Goal: Information Seeking & Learning: Learn about a topic

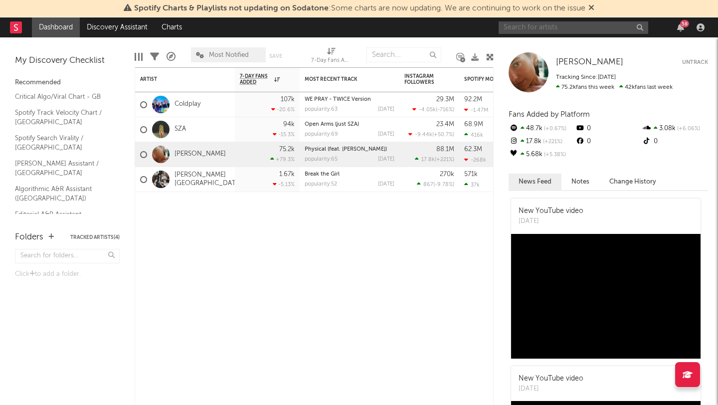
click at [544, 27] on input "text" at bounding box center [572, 27] width 149 height 12
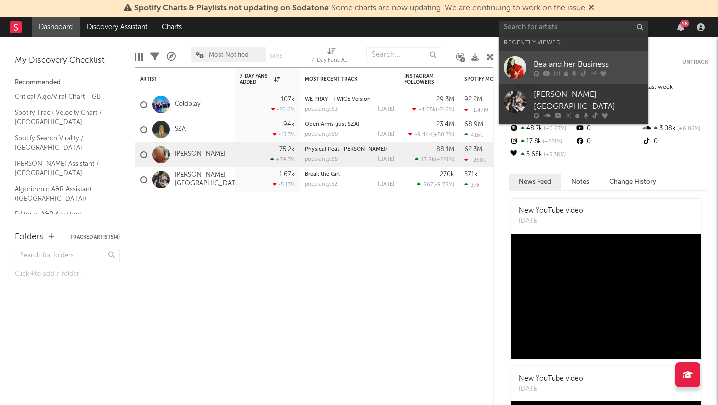
click at [542, 55] on link "Bea and her Business" at bounding box center [572, 67] width 149 height 32
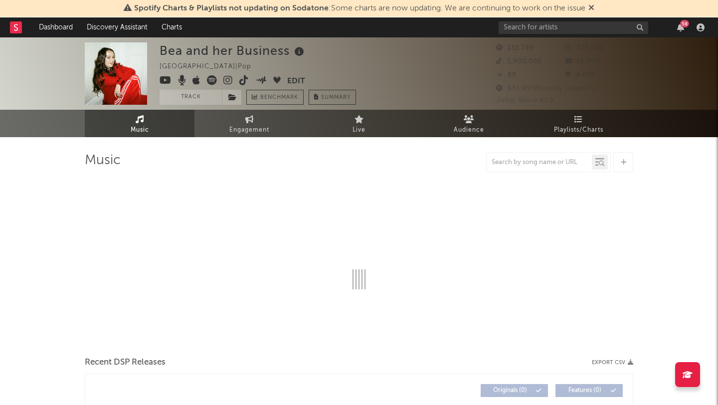
select select "6m"
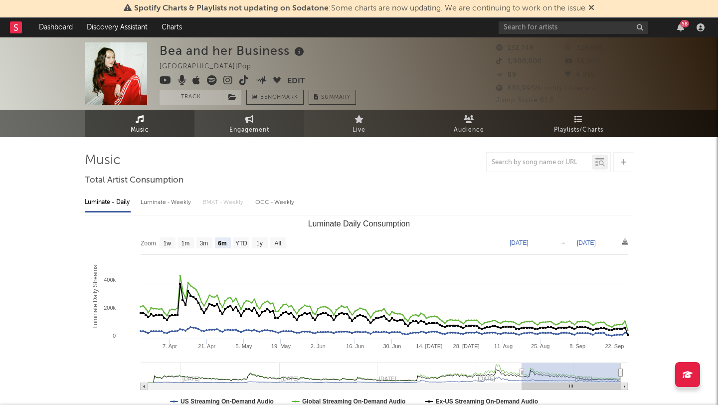
click at [241, 121] on link "Engagement" at bounding box center [249, 123] width 110 height 27
select select "1w"
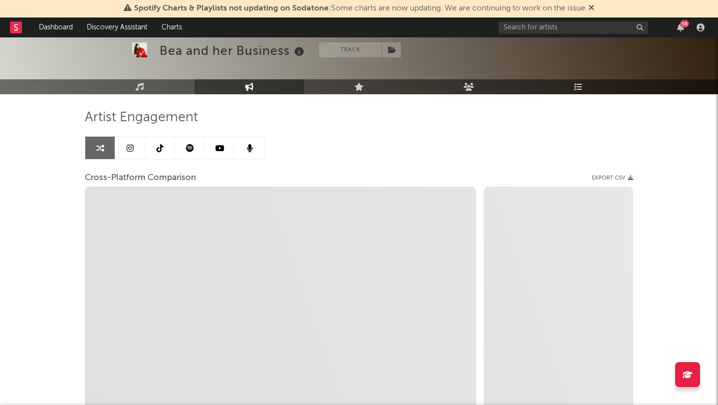
scroll to position [43, 0]
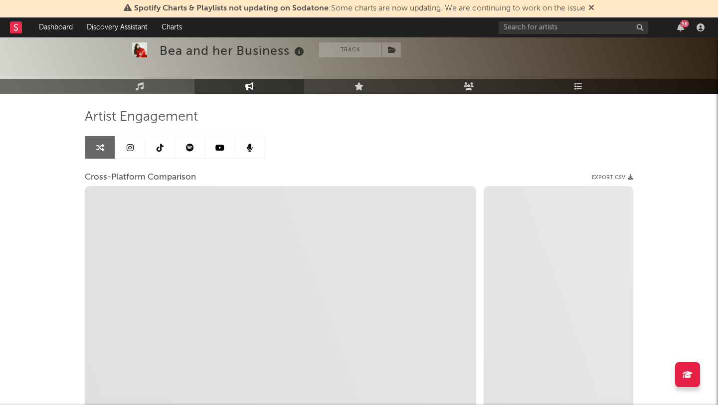
click at [130, 142] on link at bounding box center [130, 147] width 30 height 22
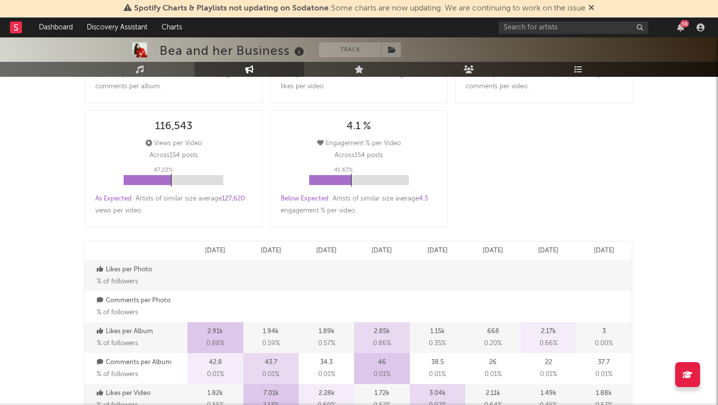
scroll to position [475, 0]
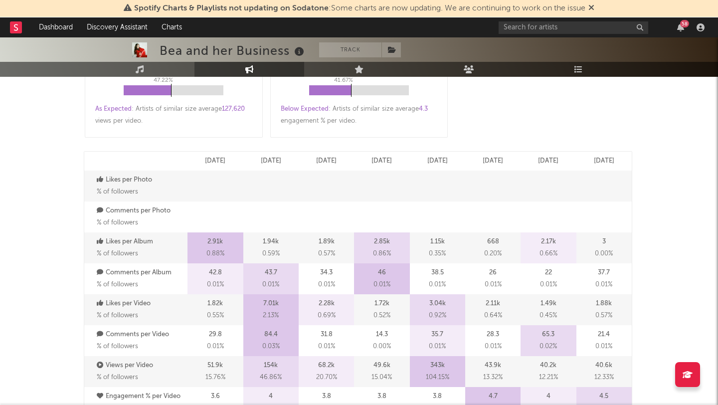
select select "6m"
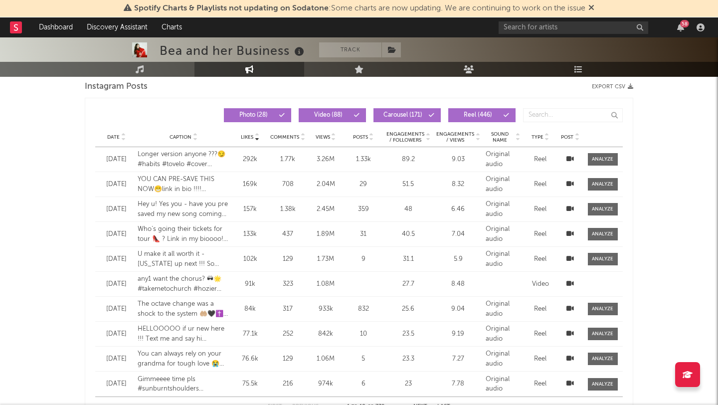
scroll to position [852, 0]
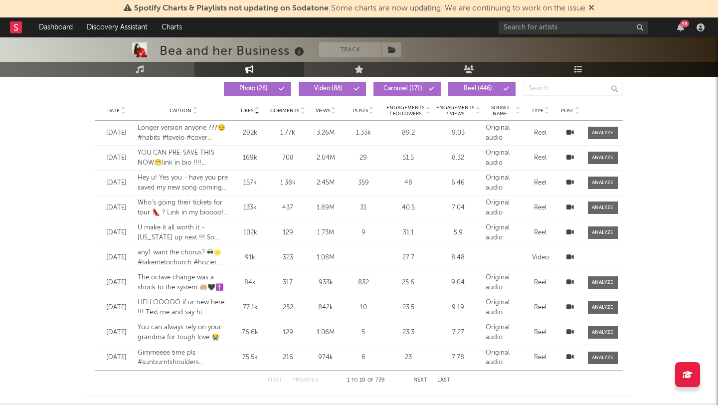
click at [479, 107] on icon at bounding box center [477, 109] width 5 height 4
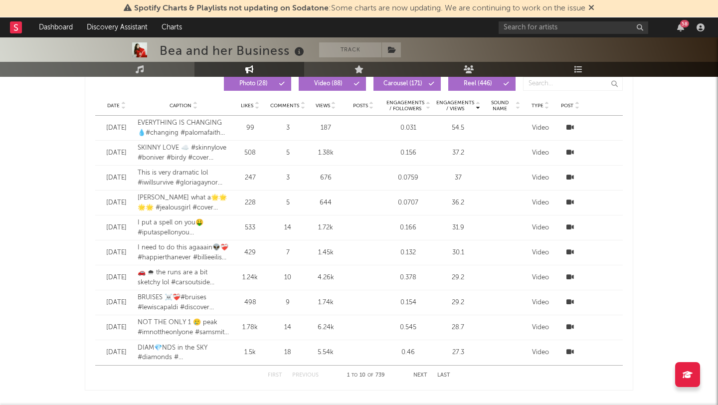
scroll to position [858, 0]
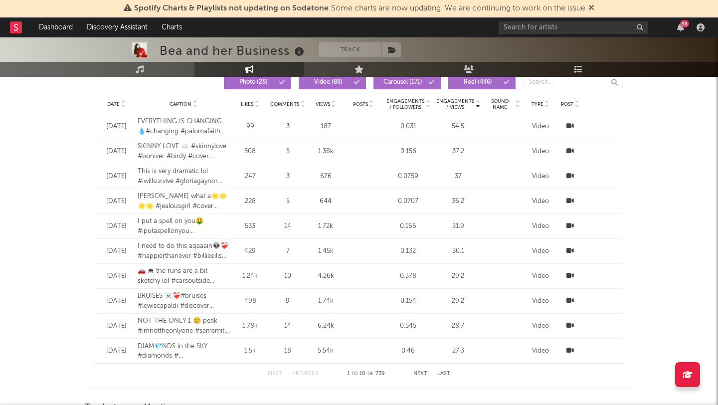
click at [443, 375] on button "Last" at bounding box center [443, 373] width 13 height 5
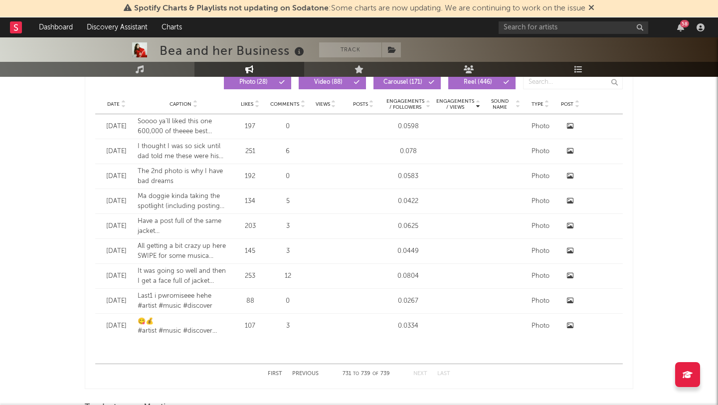
click at [478, 107] on icon at bounding box center [477, 106] width 5 height 4
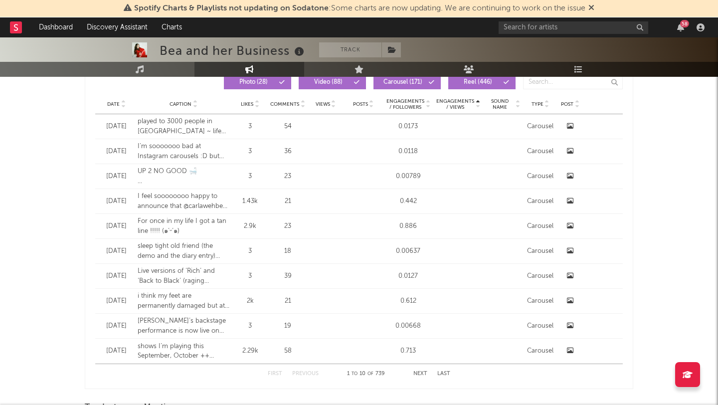
click at [478, 105] on icon at bounding box center [477, 106] width 5 height 4
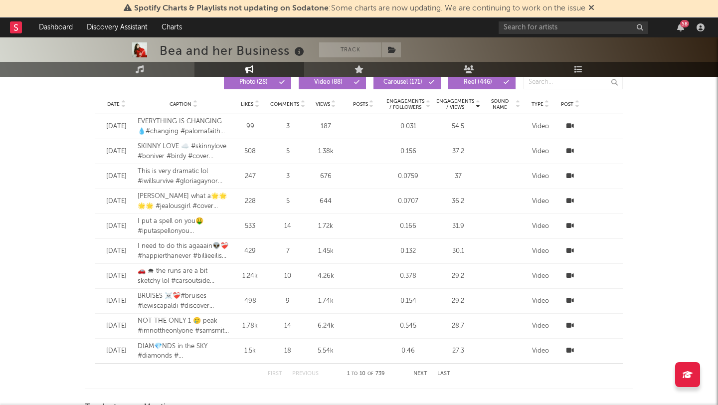
click at [419, 373] on button "Next" at bounding box center [420, 373] width 14 height 5
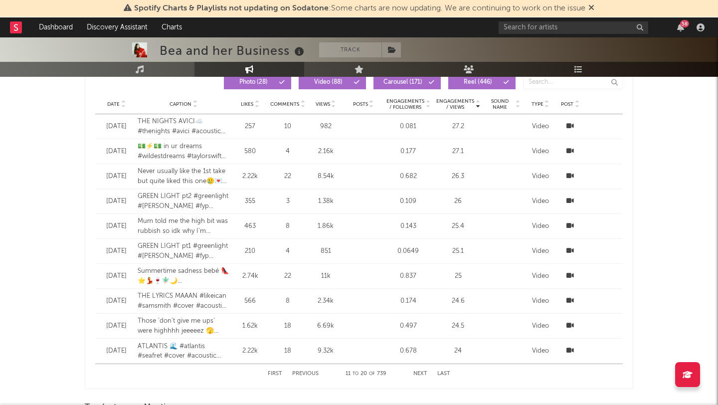
click at [419, 373] on button "Next" at bounding box center [420, 373] width 14 height 5
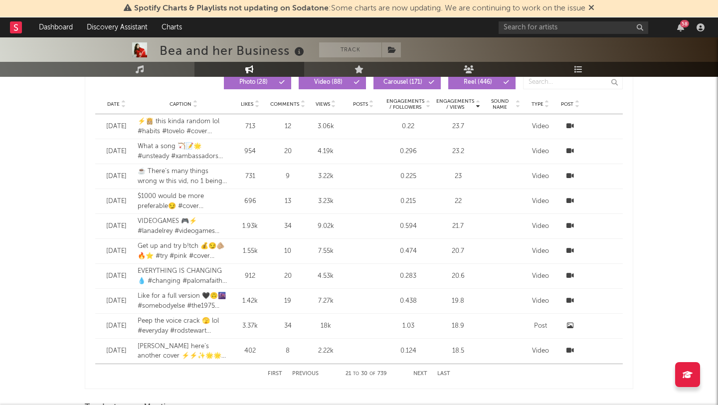
click at [419, 374] on button "Next" at bounding box center [420, 373] width 14 height 5
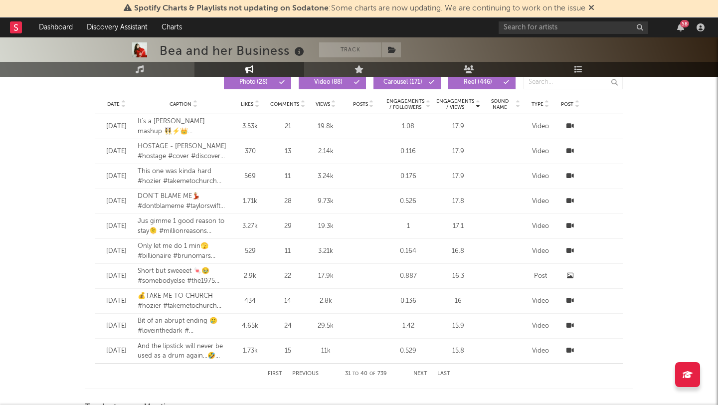
click at [419, 374] on button "Next" at bounding box center [420, 373] width 14 height 5
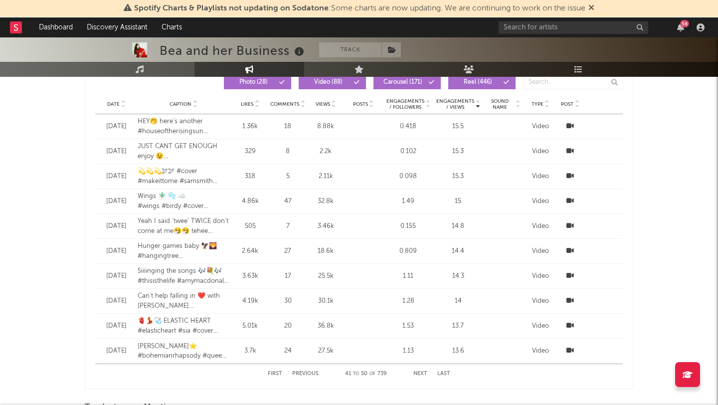
click at [419, 374] on button "Next" at bounding box center [420, 373] width 14 height 5
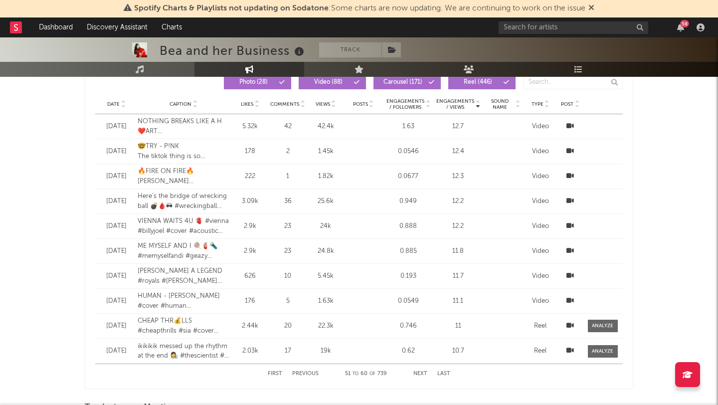
click at [419, 374] on button "Next" at bounding box center [420, 373] width 14 height 5
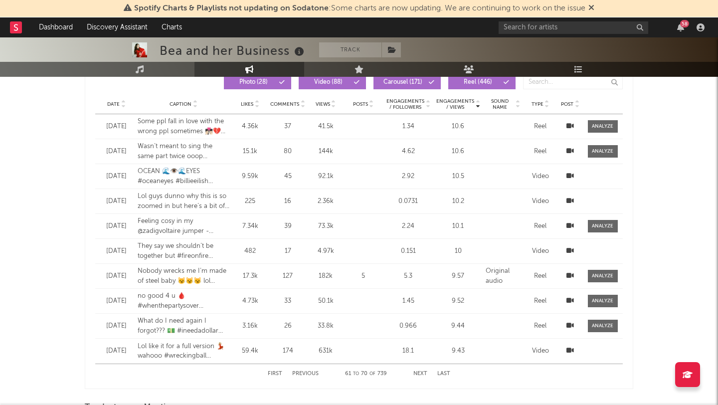
click at [419, 374] on button "Next" at bounding box center [420, 373] width 14 height 5
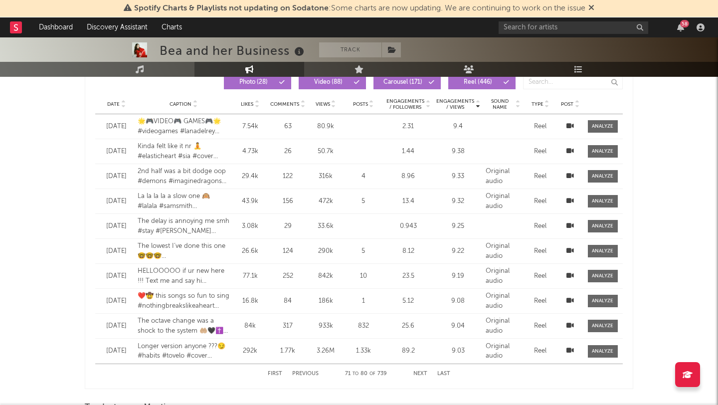
click at [419, 374] on button "Next" at bounding box center [420, 373] width 14 height 5
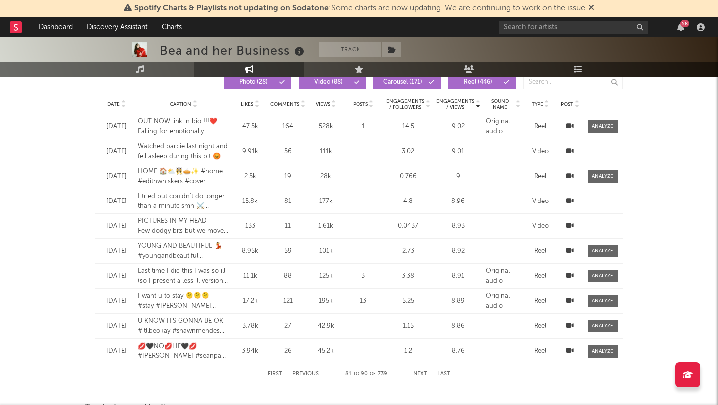
click at [419, 374] on button "Next" at bounding box center [420, 373] width 14 height 5
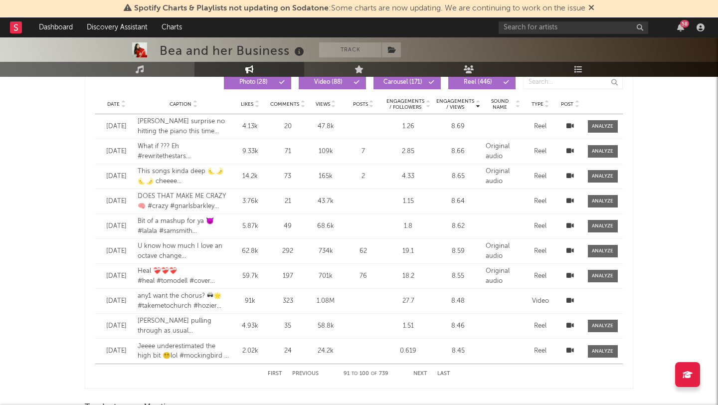
click at [419, 374] on button "Next" at bounding box center [420, 373] width 14 height 5
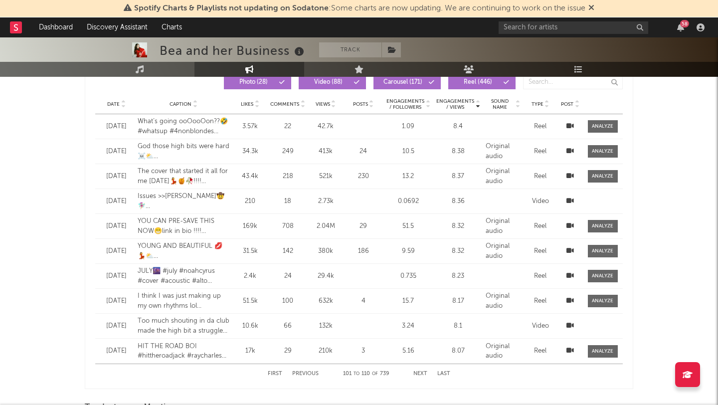
click at [419, 374] on button "Next" at bounding box center [420, 373] width 14 height 5
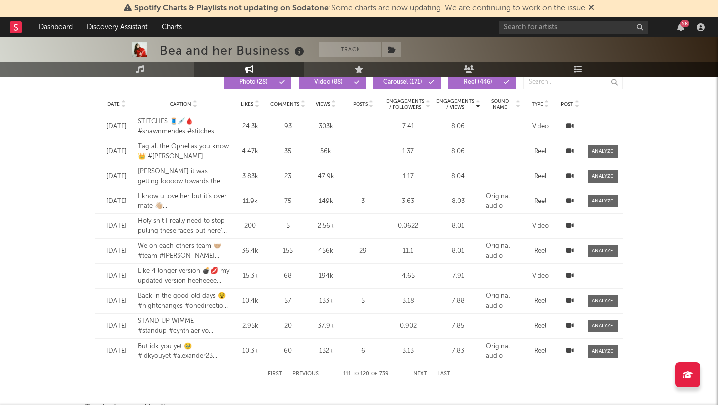
click at [419, 374] on button "Next" at bounding box center [420, 373] width 14 height 5
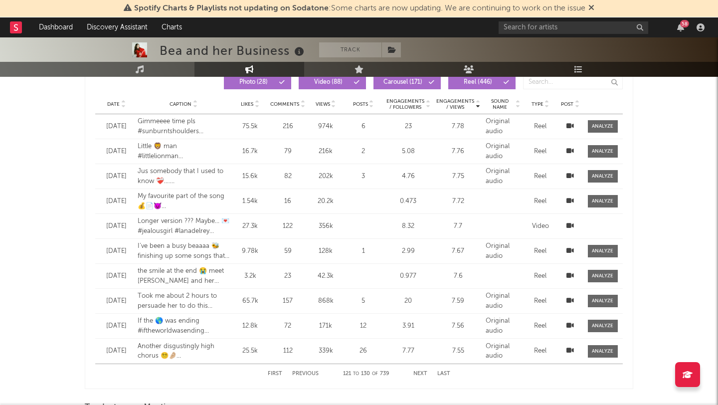
click at [419, 374] on button "Next" at bounding box center [420, 373] width 14 height 5
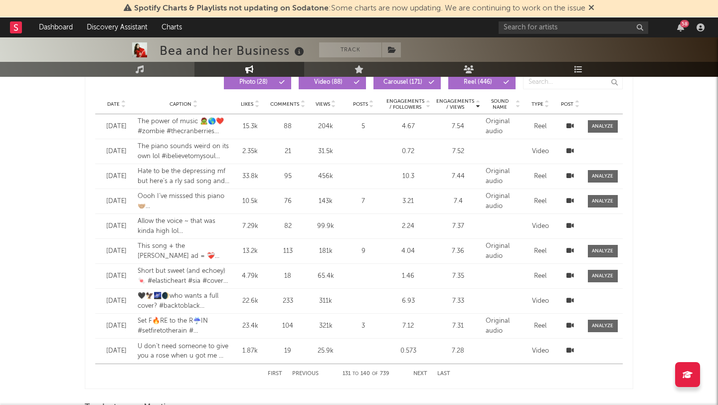
click at [419, 374] on button "Next" at bounding box center [420, 373] width 14 height 5
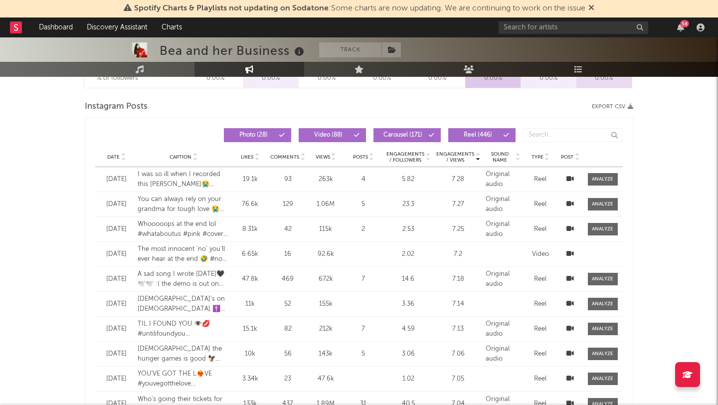
scroll to position [801, 0]
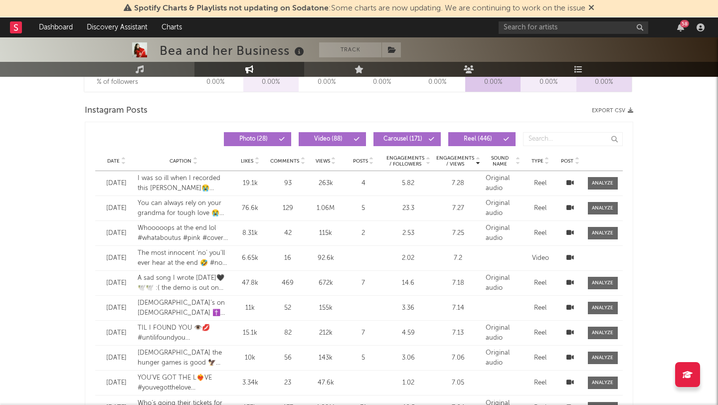
click at [268, 132] on button "Photo ( 28 )" at bounding box center [257, 139] width 67 height 14
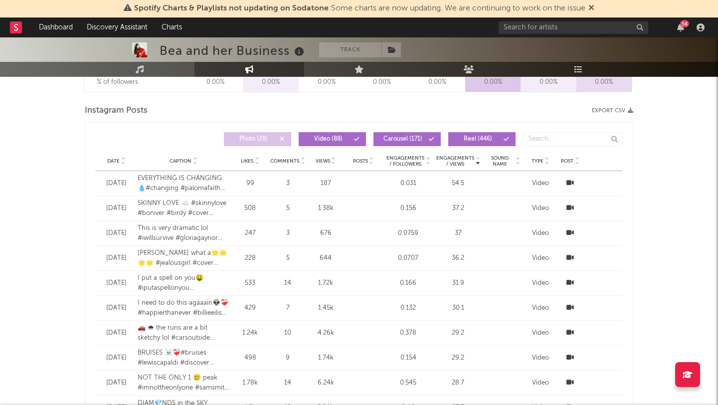
click at [338, 138] on span "Video ( 88 )" at bounding box center [328, 139] width 46 height 6
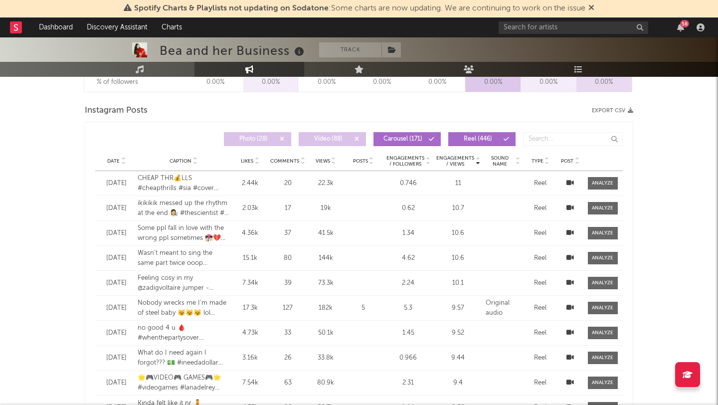
click at [401, 139] on span "Carousel ( 171 )" at bounding box center [403, 139] width 46 height 6
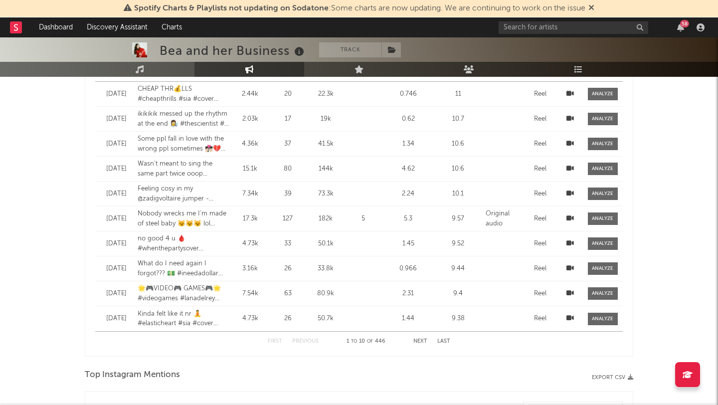
scroll to position [891, 0]
click at [419, 340] on button "Next" at bounding box center [420, 340] width 14 height 5
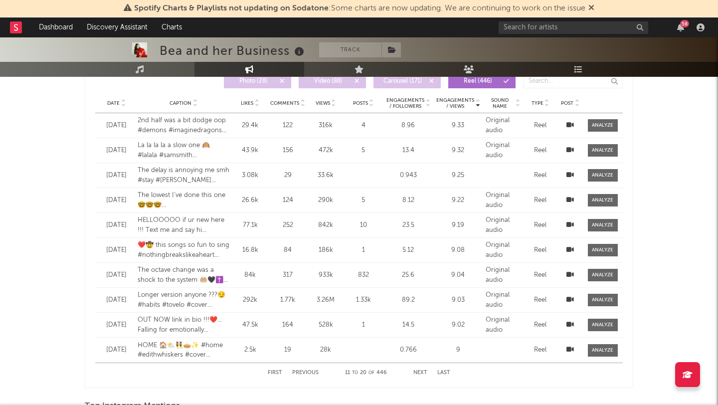
scroll to position [855, 0]
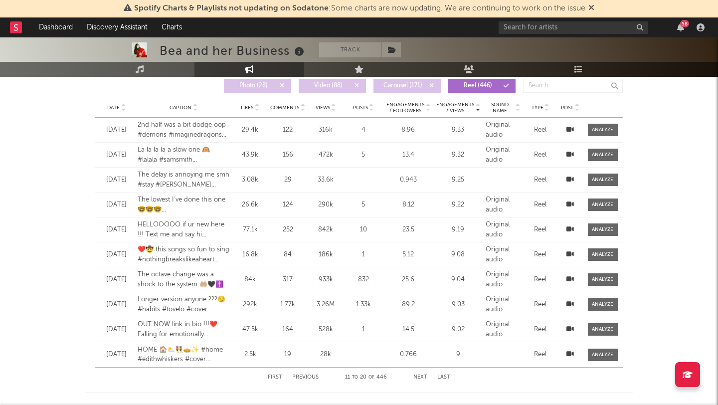
click at [422, 376] on button "Next" at bounding box center [420, 376] width 14 height 5
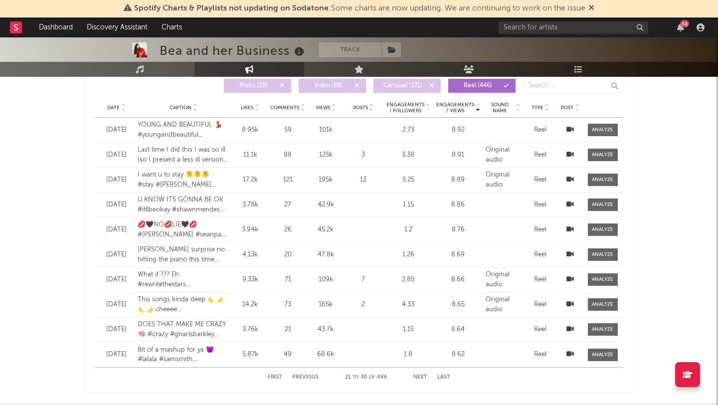
click at [422, 376] on button "Next" at bounding box center [420, 376] width 14 height 5
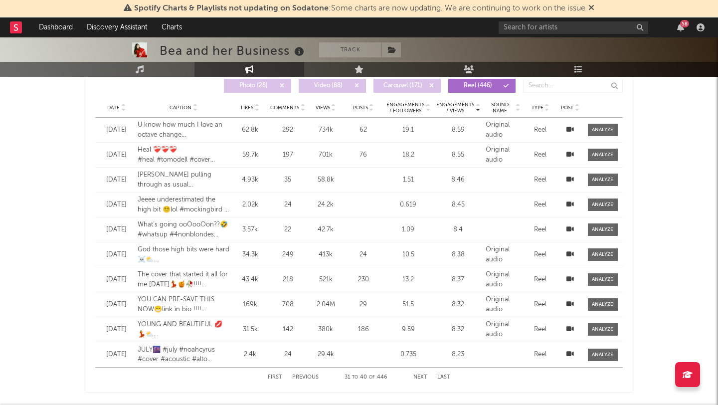
click at [422, 376] on button "Next" at bounding box center [420, 376] width 14 height 5
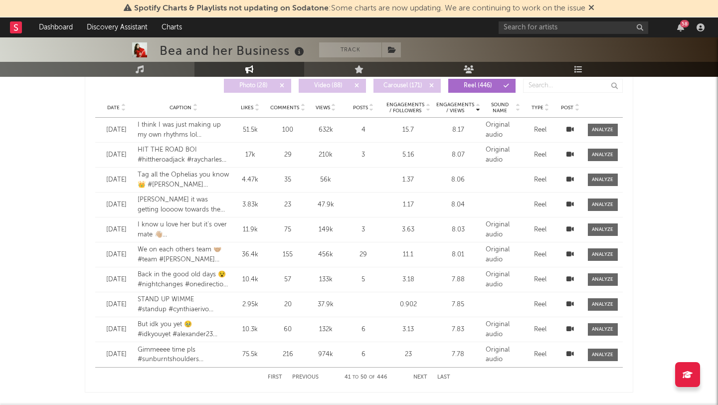
click at [422, 376] on button "Next" at bounding box center [420, 376] width 14 height 5
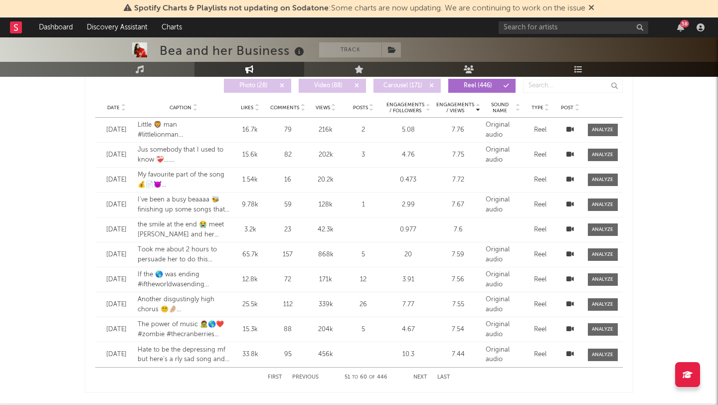
click at [423, 376] on button "Next" at bounding box center [420, 376] width 14 height 5
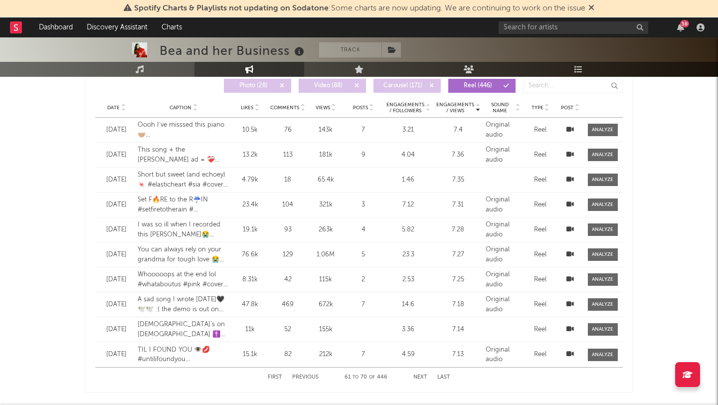
click at [423, 376] on button "Next" at bounding box center [420, 376] width 14 height 5
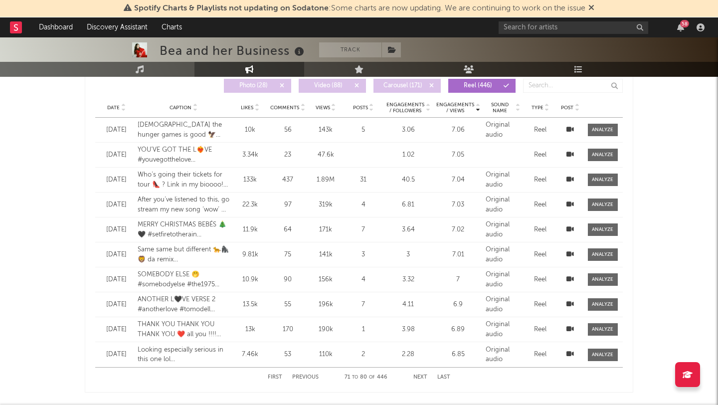
click at [306, 378] on button "Previous" at bounding box center [305, 376] width 26 height 5
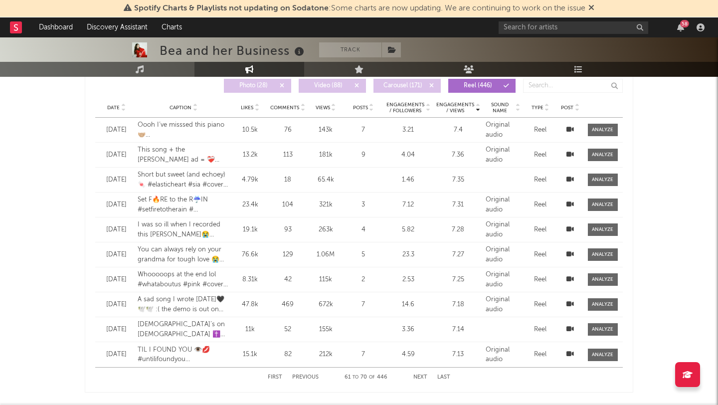
click at [571, 303] on icon at bounding box center [569, 303] width 7 height 6
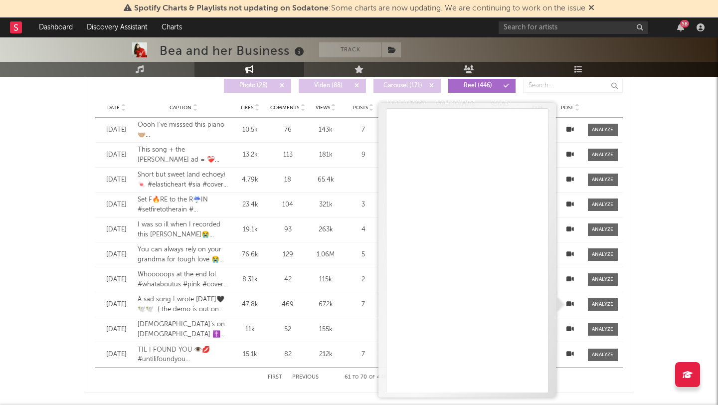
click at [38, 314] on div "Bea and her Business Track [GEOGRAPHIC_DATA] | Pop Edit Track Benchmark Summary…" at bounding box center [359, 119] width 718 height 1872
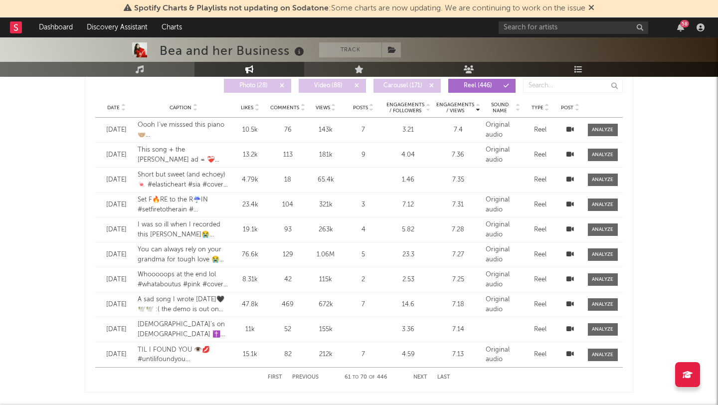
click at [570, 303] on icon at bounding box center [569, 303] width 7 height 6
click at [543, 85] on input "text" at bounding box center [573, 86] width 100 height 14
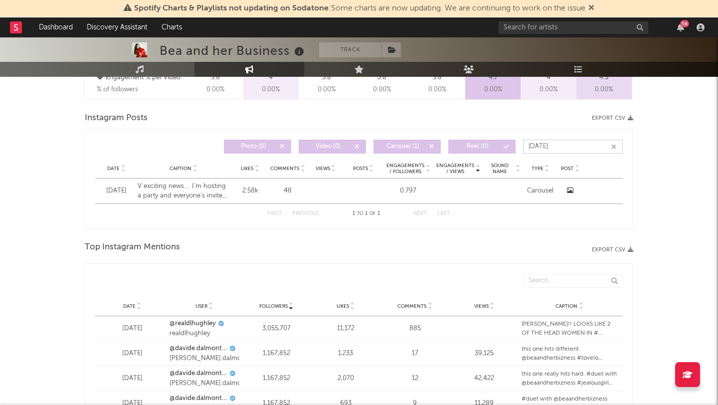
scroll to position [792, 0]
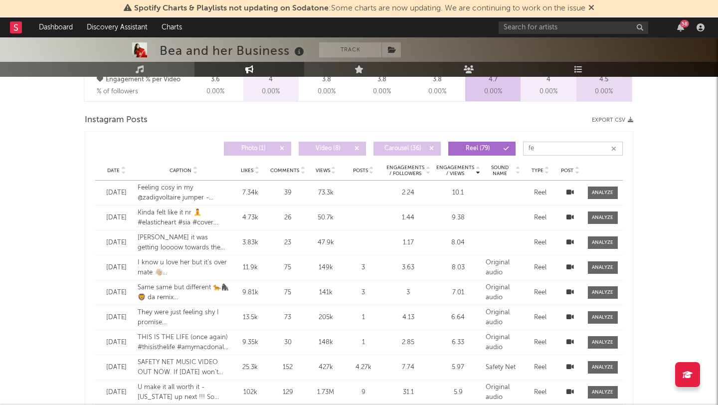
type input "f"
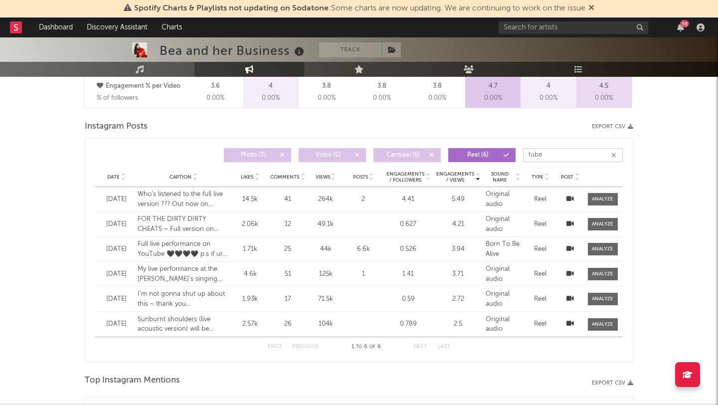
scroll to position [774, 0]
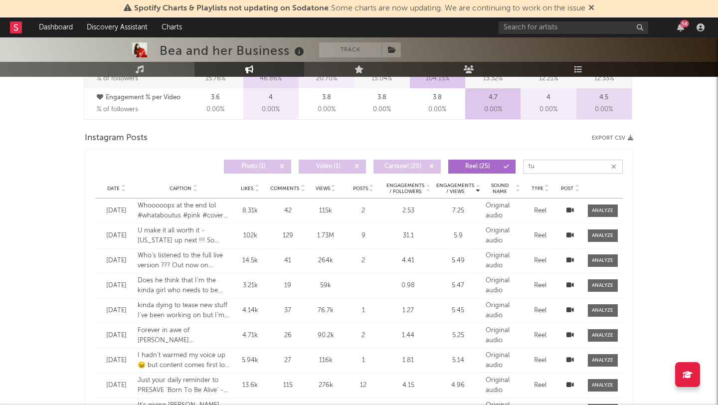
type input "t"
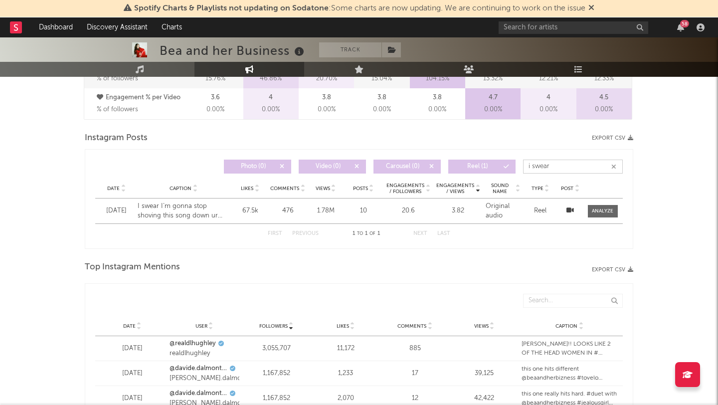
type input "i swear"
click at [612, 165] on icon "button" at bounding box center [613, 166] width 5 height 6
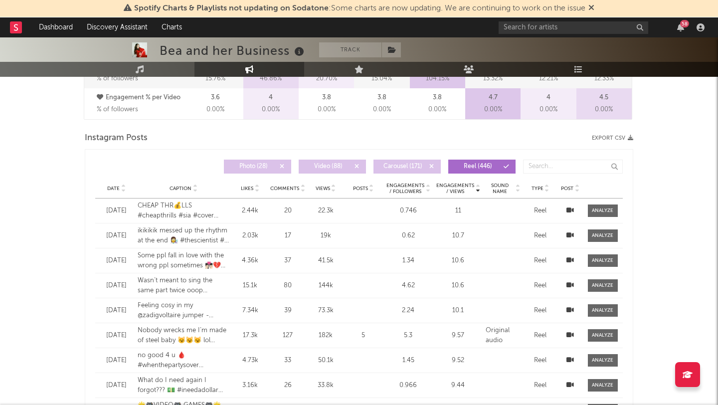
click at [504, 164] on icon at bounding box center [506, 166] width 6 height 6
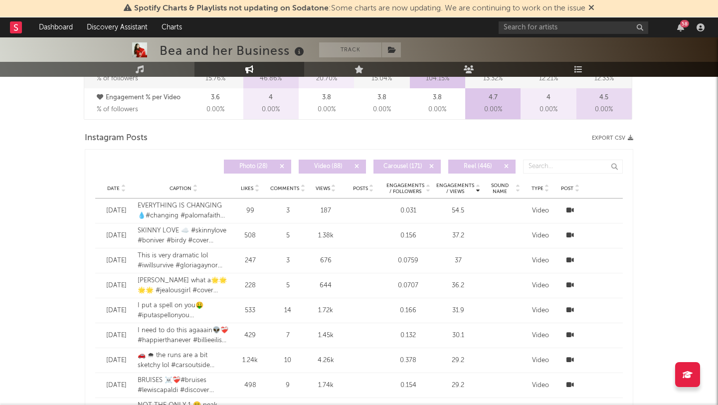
click at [426, 168] on button "Carousel ( 171 )" at bounding box center [406, 166] width 67 height 14
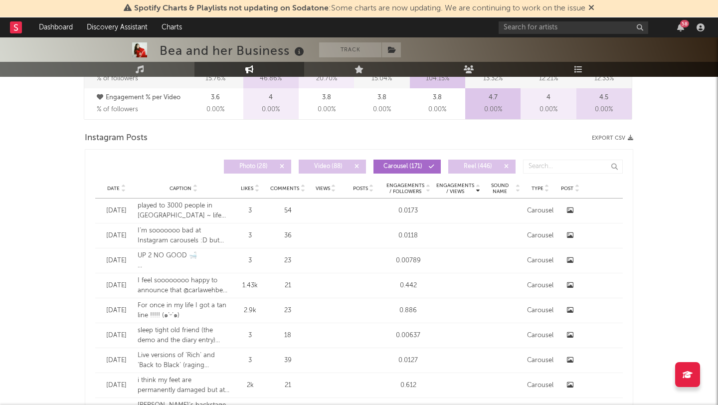
click at [335, 166] on span "Video ( 88 )" at bounding box center [328, 166] width 46 height 6
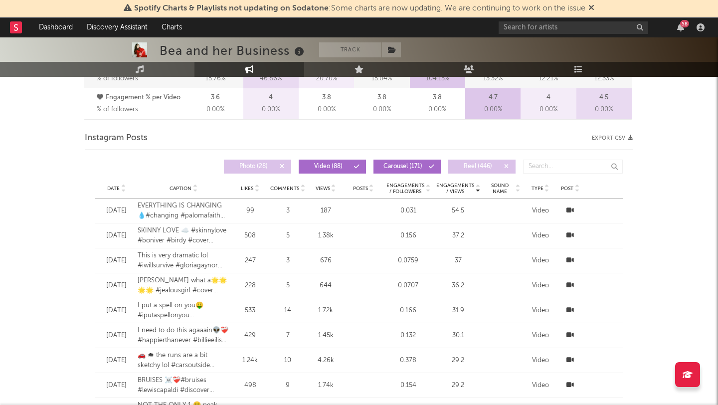
click at [249, 165] on span "Photo ( 28 )" at bounding box center [253, 166] width 46 height 6
click at [478, 168] on span "Reel ( 446 )" at bounding box center [477, 166] width 46 height 6
click at [479, 186] on icon at bounding box center [477, 186] width 5 height 4
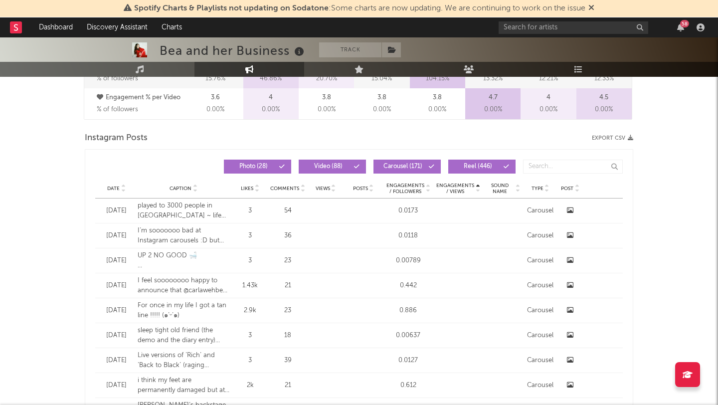
click at [478, 191] on icon at bounding box center [477, 190] width 5 height 4
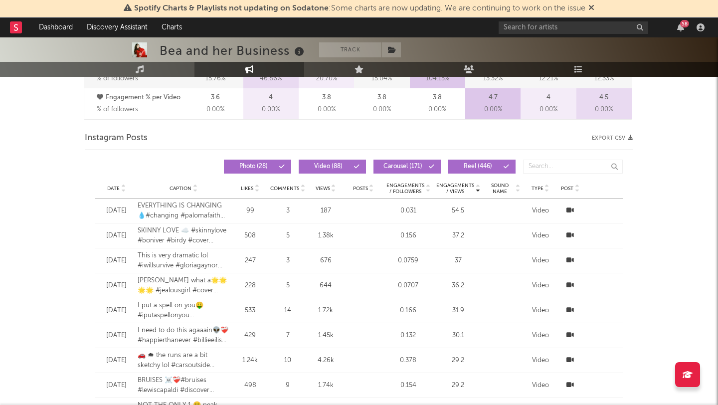
click at [478, 185] on icon at bounding box center [477, 186] width 5 height 4
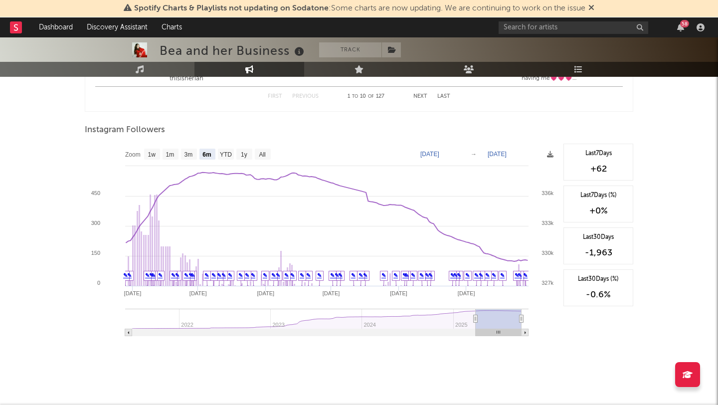
scroll to position [1505, 0]
